Goal: Task Accomplishment & Management: Manage account settings

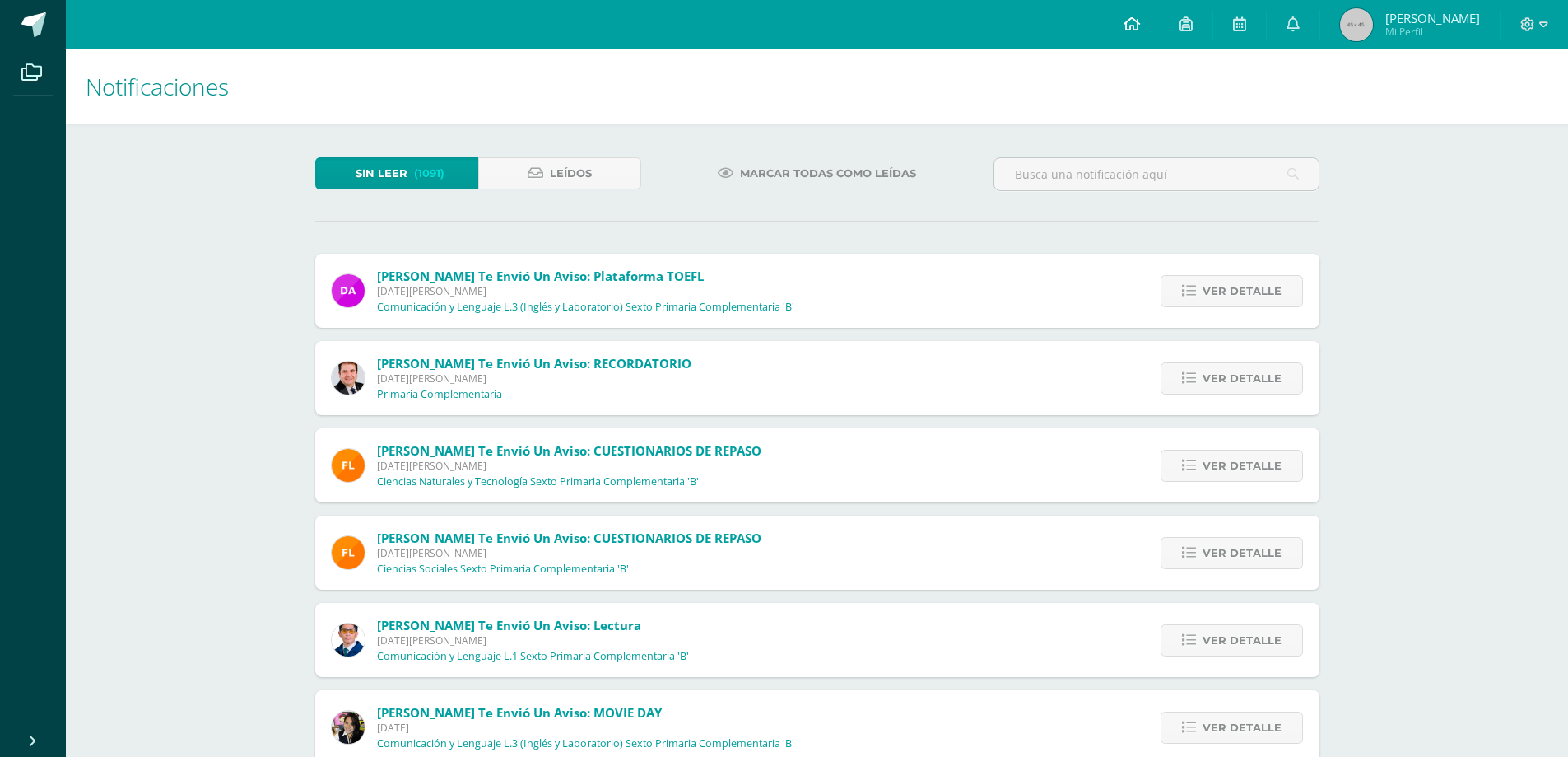
click at [1140, 20] on icon at bounding box center [1132, 24] width 16 height 15
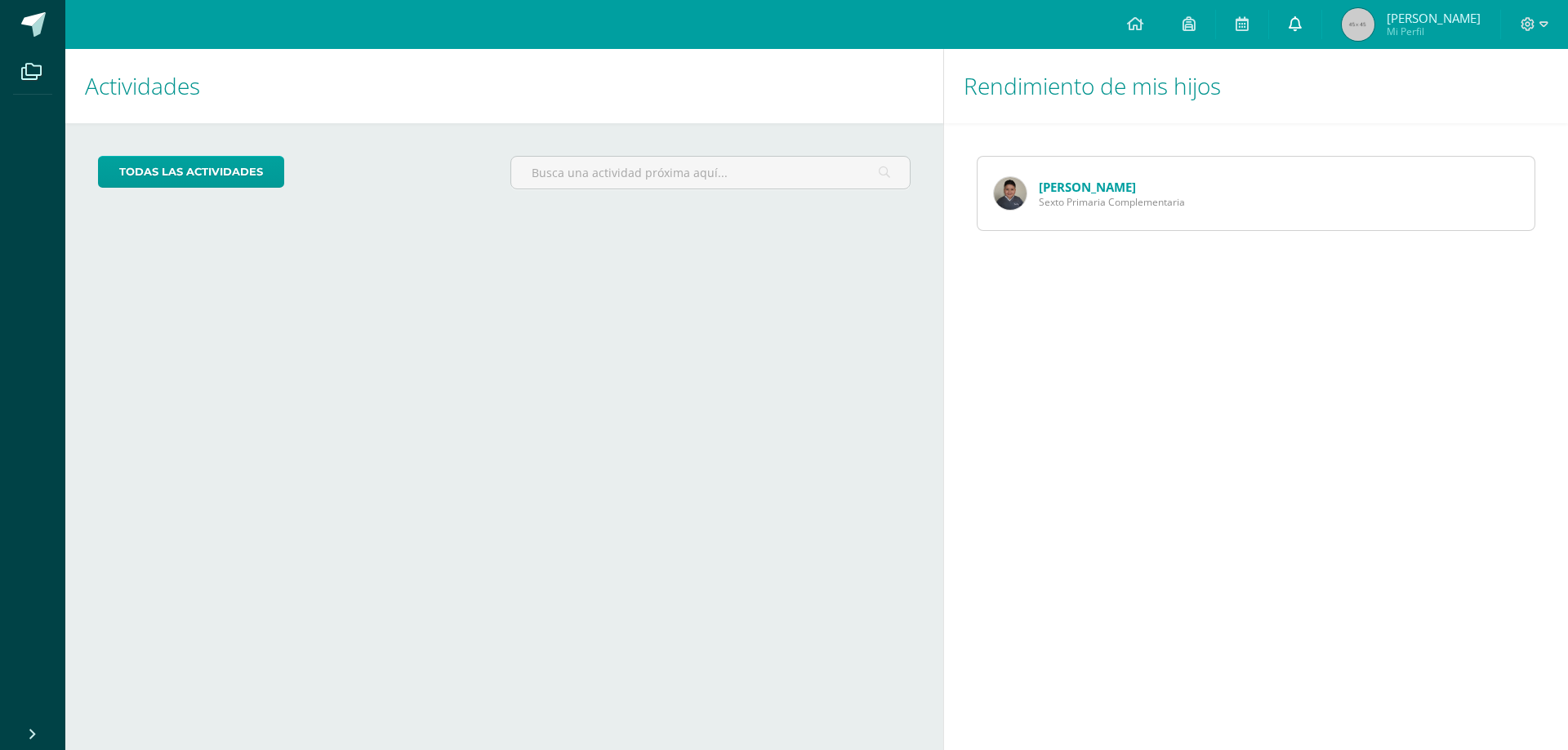
click at [1301, 25] on icon at bounding box center [1295, 24] width 13 height 15
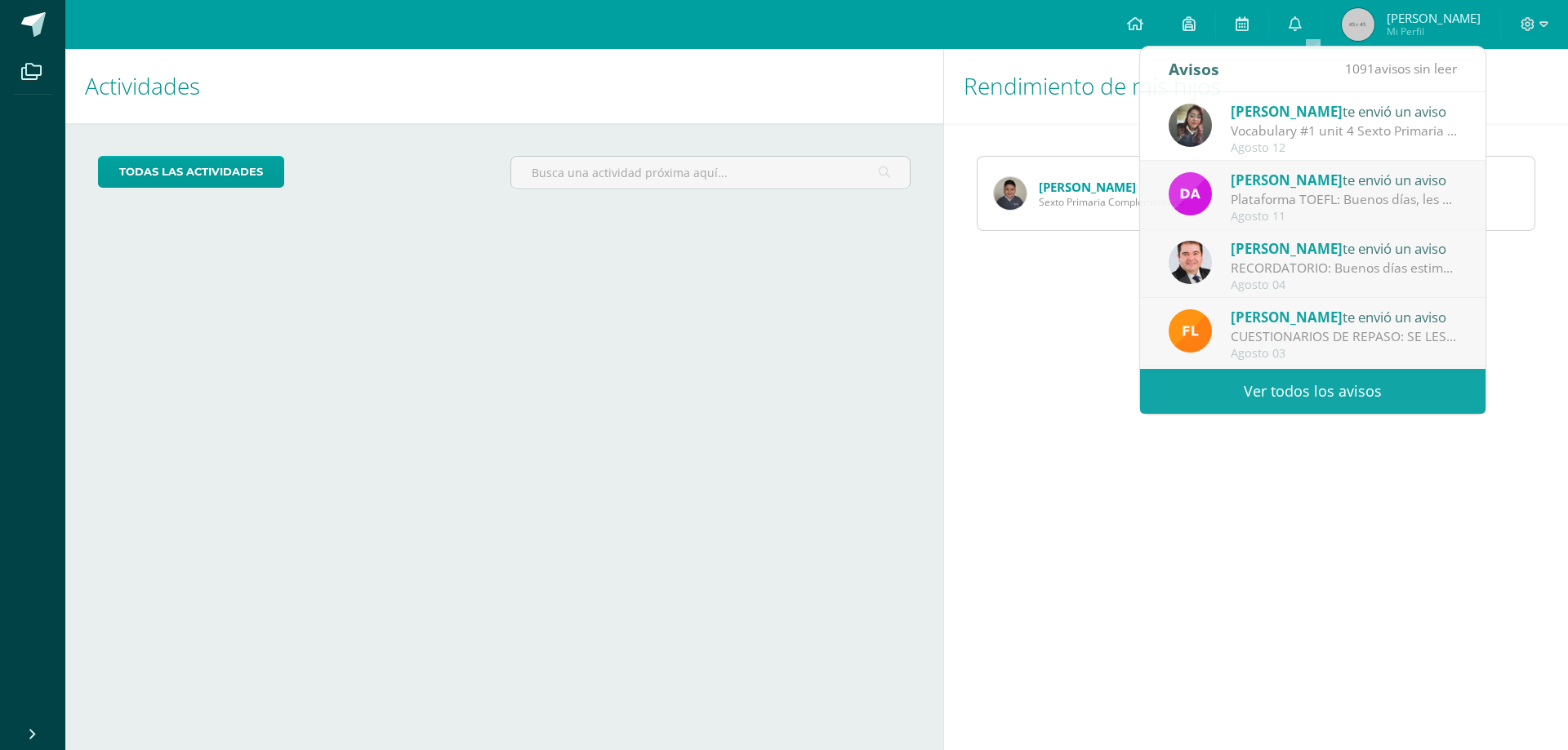
click at [1092, 39] on div "Configuración Cerrar sesión Flor de María Mi Perfil Mis accesos directos Aprend…" at bounding box center [817, 24] width 1503 height 49
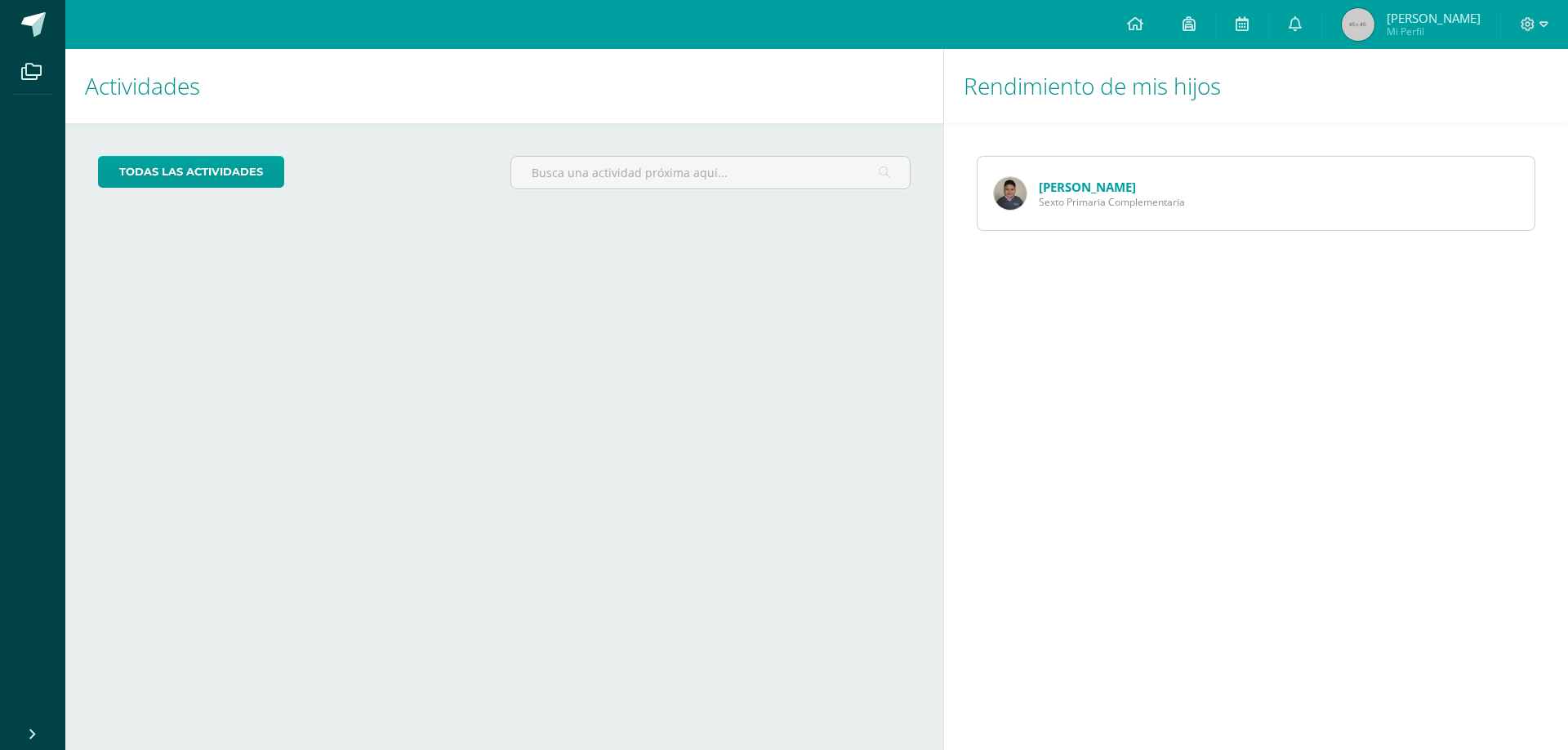
click at [1420, 26] on span "Mi Perfil" at bounding box center [1433, 31] width 93 height 14
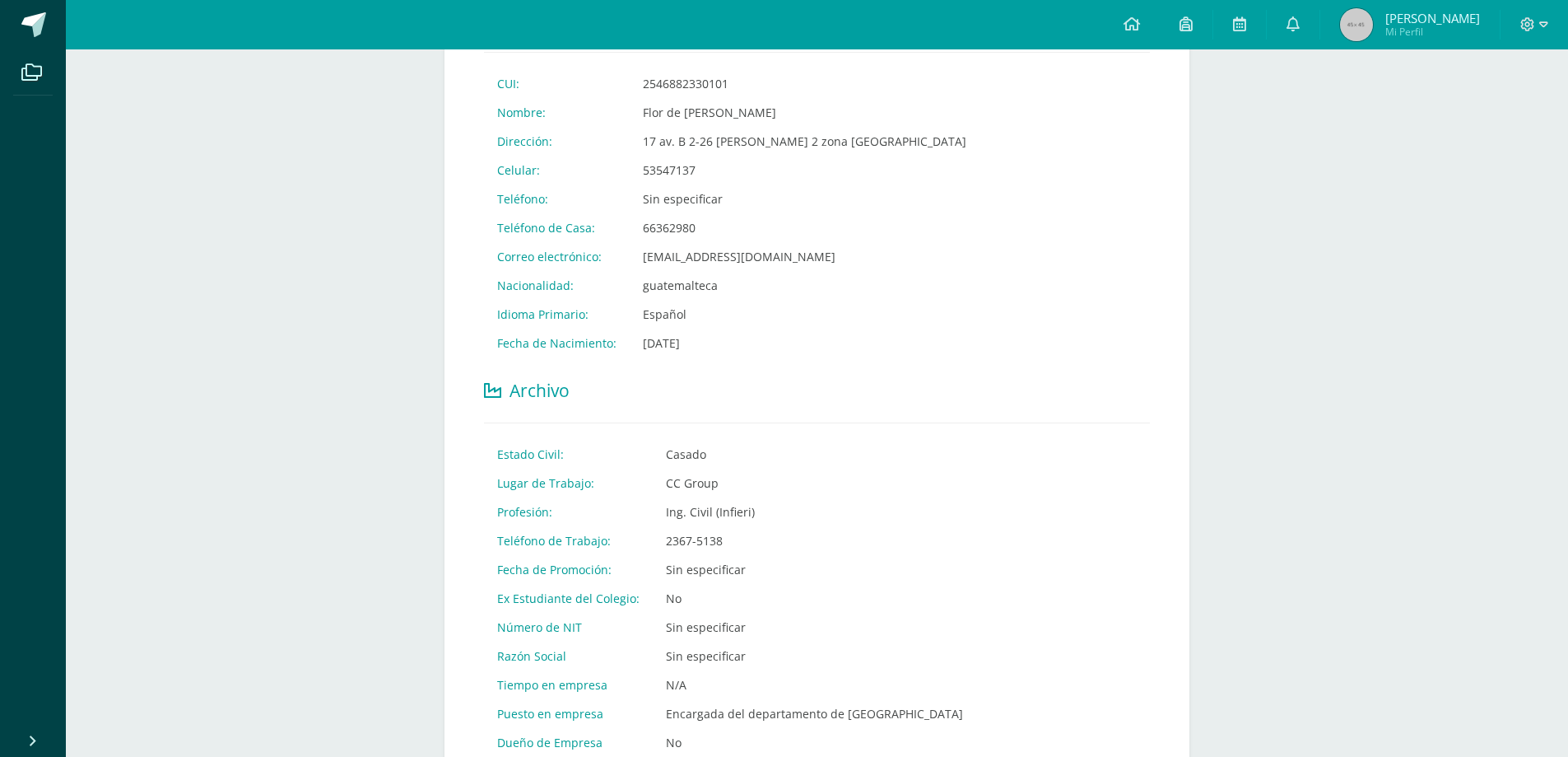
scroll to position [371, 0]
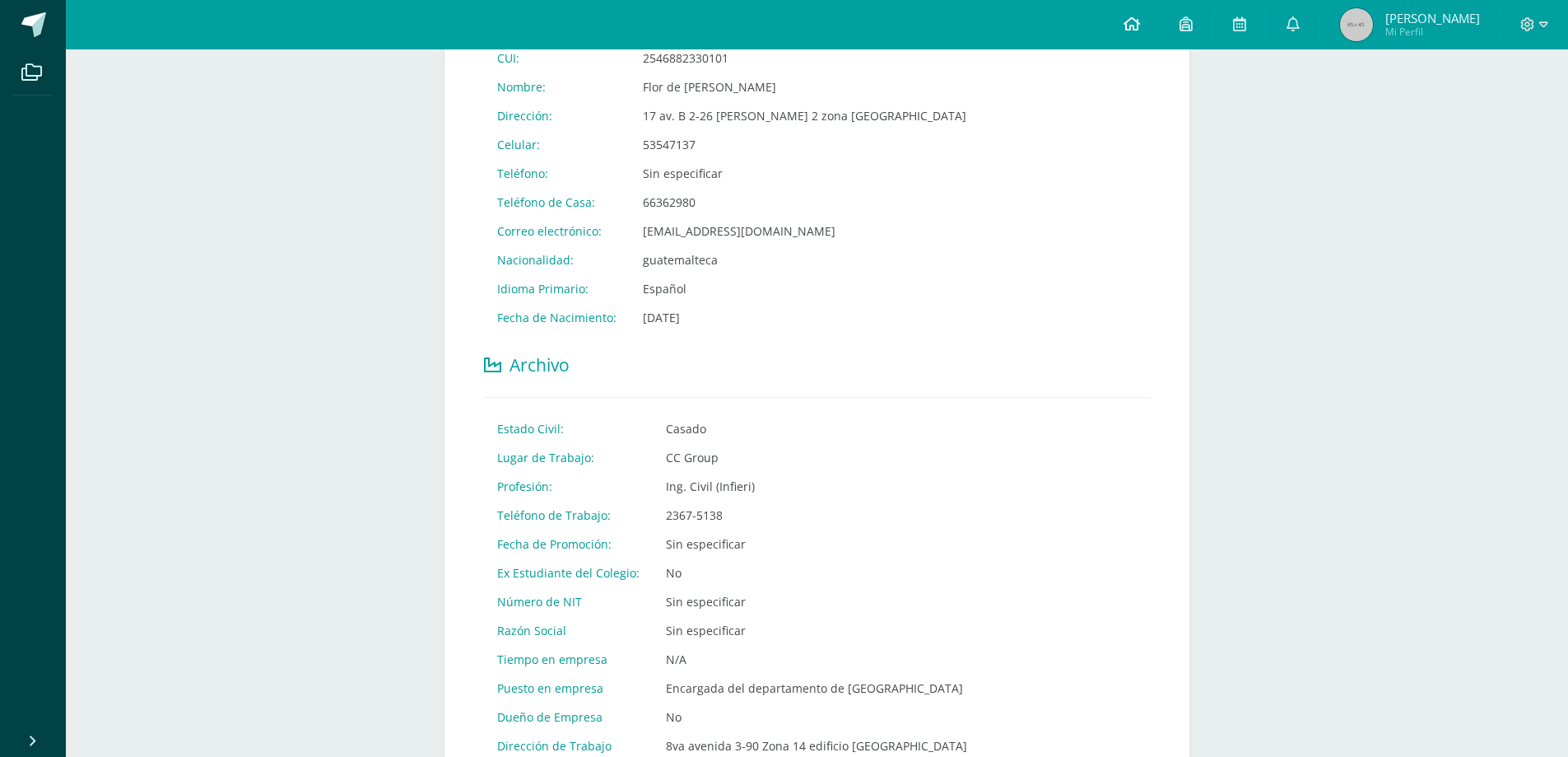
click at [1140, 27] on icon at bounding box center [1132, 24] width 16 height 15
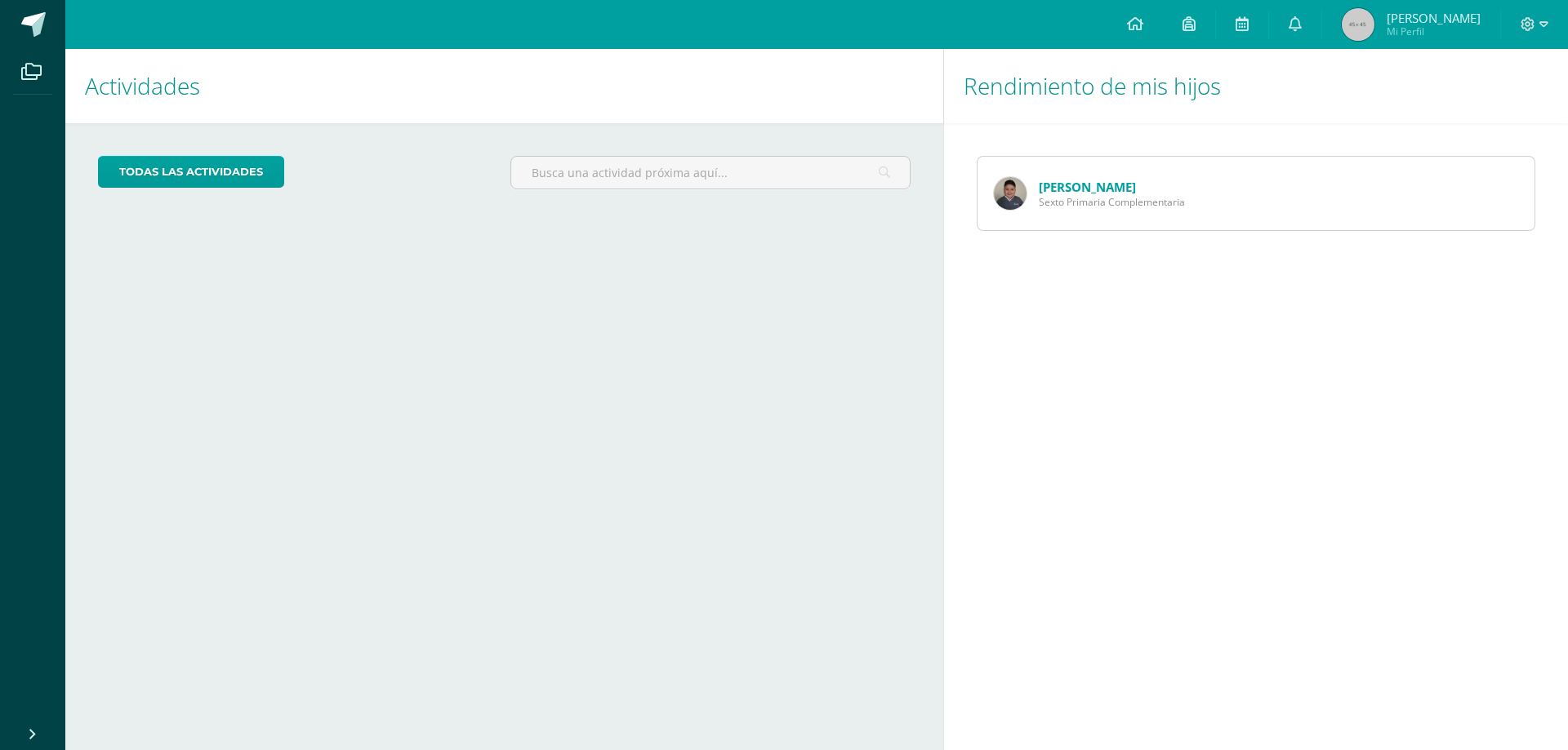
click at [1335, 98] on h1 "Rendimiento de mis hijos" at bounding box center [1256, 86] width 584 height 74
